Goal: Information Seeking & Learning: Check status

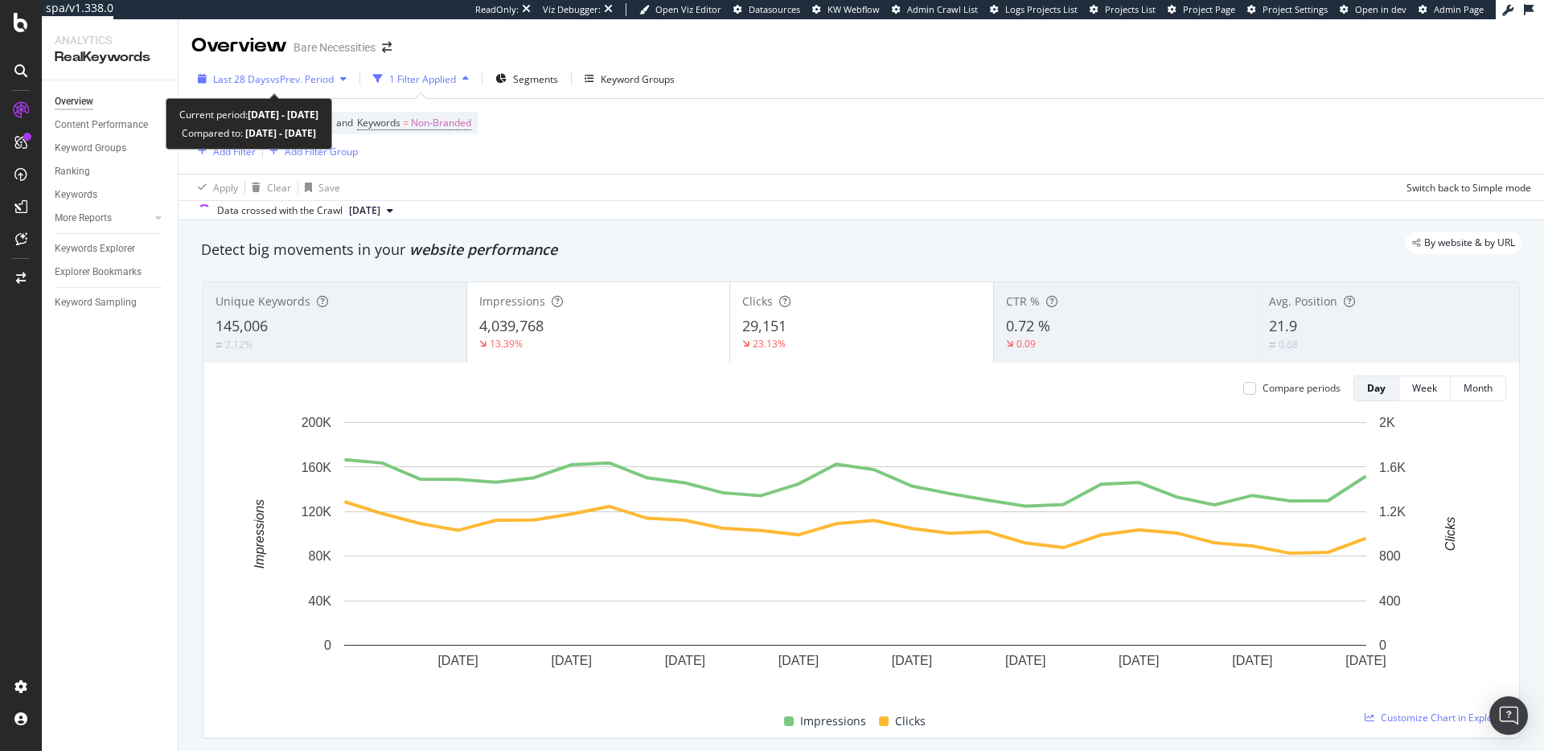
click at [316, 83] on span "vs Prev. Period" at bounding box center [302, 79] width 64 height 14
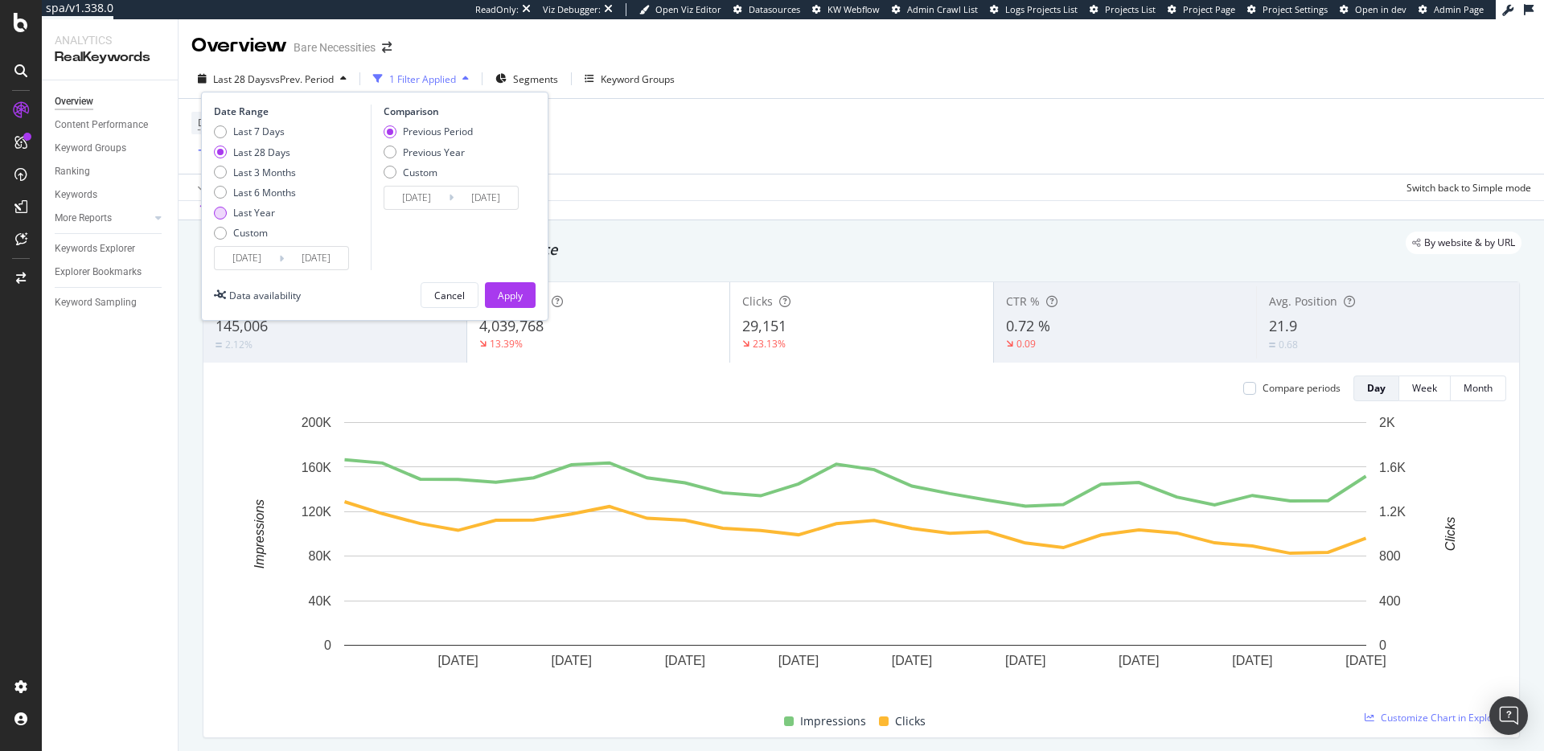
click at [256, 215] on div "Last Year" at bounding box center [254, 213] width 42 height 14
type input "[DATE]"
click at [510, 289] on div "Apply" at bounding box center [510, 296] width 25 height 14
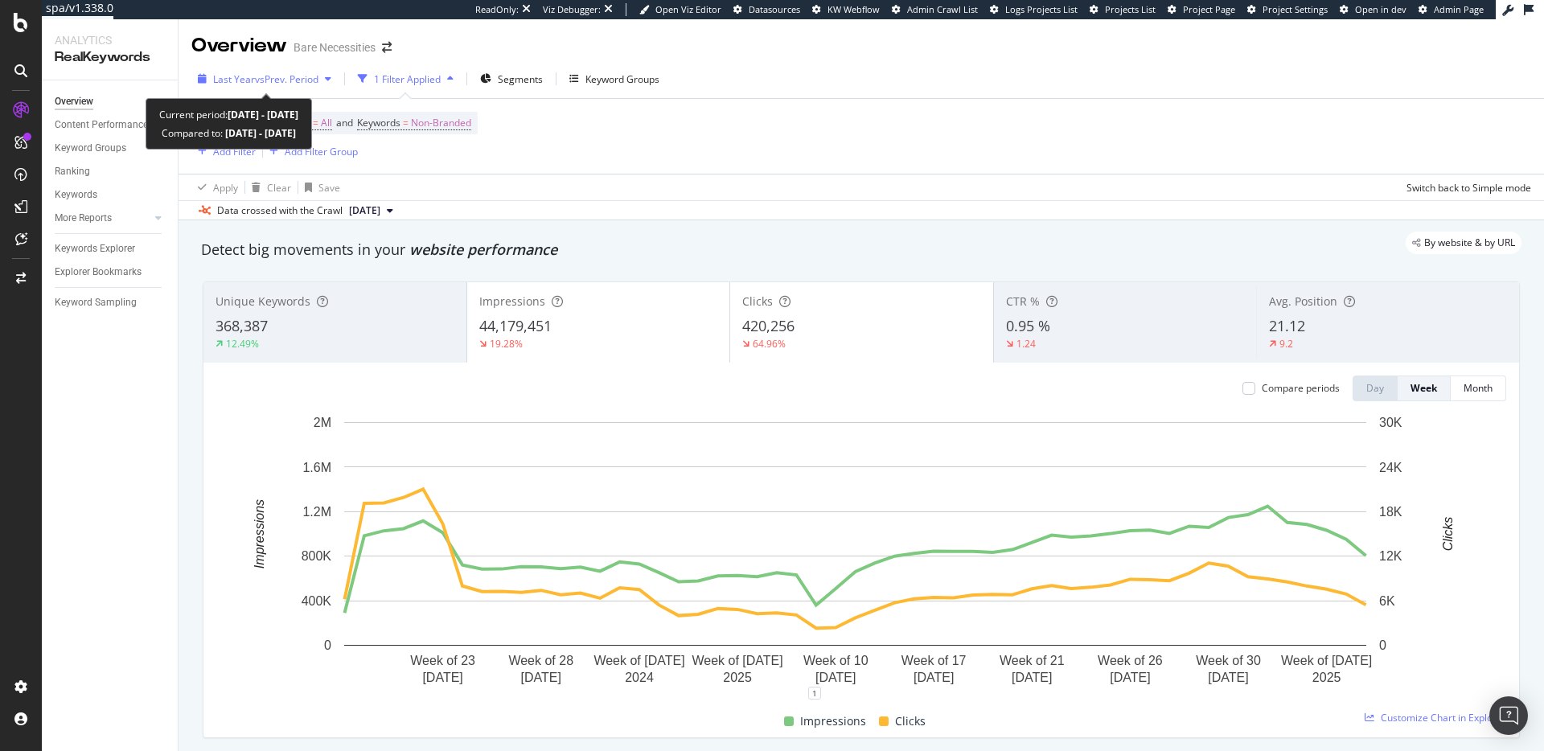
click at [270, 77] on span "vs Prev. Period" at bounding box center [287, 79] width 64 height 14
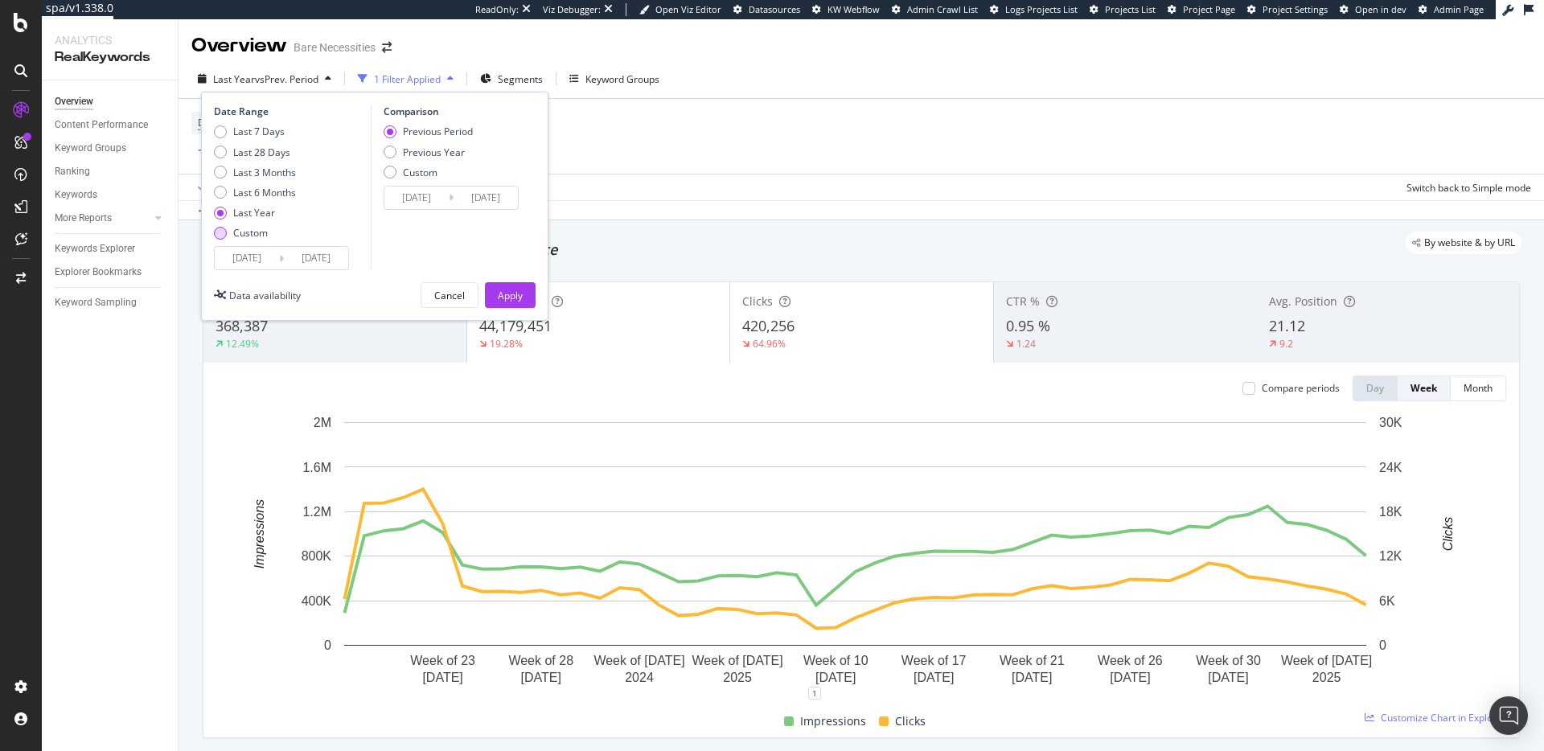
click at [252, 232] on div "Custom" at bounding box center [250, 233] width 35 height 14
type input "[DATE]"
click at [527, 296] on button "Apply" at bounding box center [510, 295] width 51 height 26
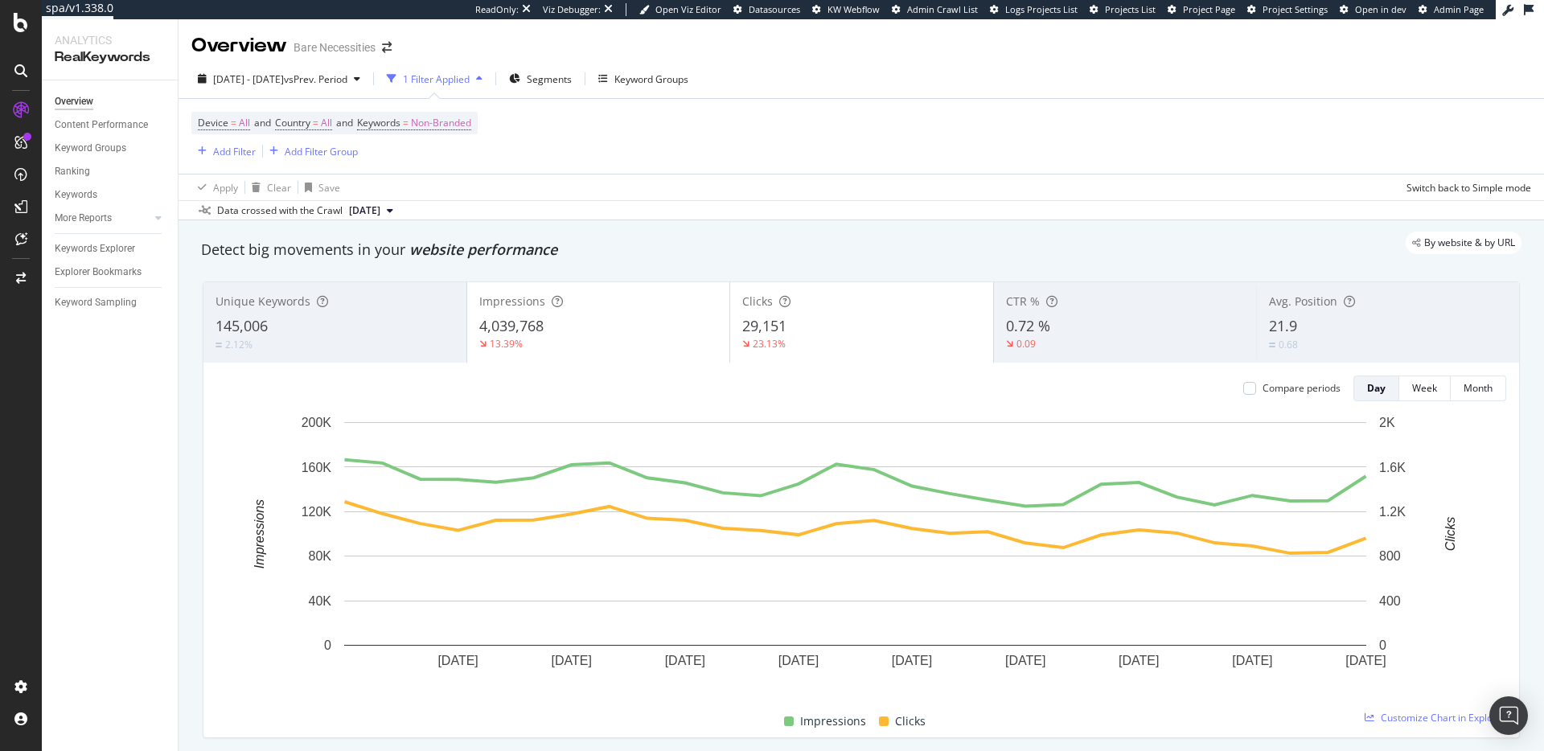
drag, startPoint x: 1246, startPoint y: 92, endPoint x: 1070, endPoint y: 85, distance: 176.3
click at [1244, 91] on div "[DATE] - [DATE] vs Prev. Period 1 Filter Applied Segments Keyword Groups" at bounding box center [862, 82] width 1366 height 32
click at [918, 60] on div "[DATE] - [DATE] vs Prev. Period 1 Filter Applied Segments Keyword Groups Device…" at bounding box center [862, 140] width 1366 height 161
click at [956, 125] on div "Device = All and Country = All and Keywords = Non-Branded Add Filter Add Filter…" at bounding box center [861, 136] width 1340 height 75
drag, startPoint x: 988, startPoint y: 117, endPoint x: 1057, endPoint y: 130, distance: 70.4
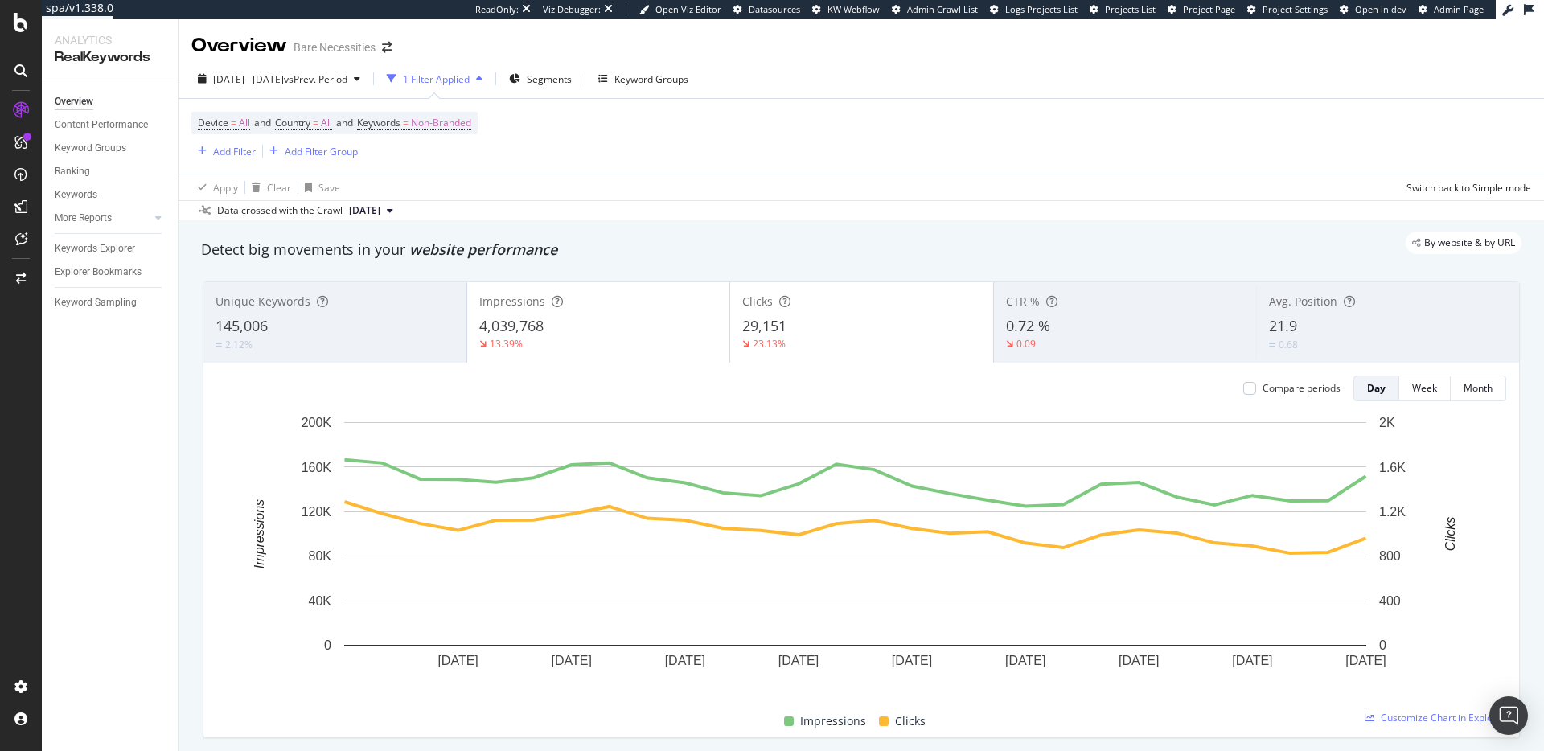
click at [988, 118] on div "Device = All and Country = All and Keywords = Non-Branded Add Filter Add Filter…" at bounding box center [861, 136] width 1340 height 75
click at [1248, 128] on div "Device = All and Country = All and Keywords = Non-Branded Add Filter Add Filter…" at bounding box center [861, 136] width 1340 height 75
